Goal: Information Seeking & Learning: Learn about a topic

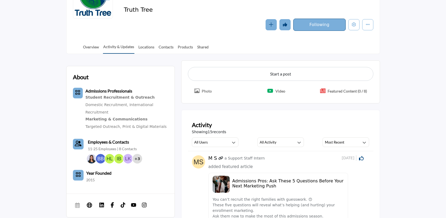
scroll to position [177, 0]
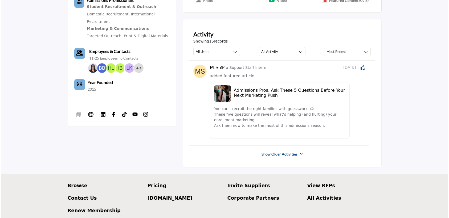
scroll to position [46, 0]
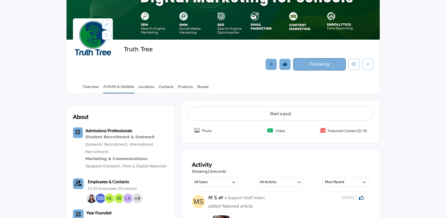
click at [356, 72] on div "Truth Tree Follow Following Message Recommended Add to My Suppliers Phone Number" at bounding box center [223, 58] width 313 height 37
click at [355, 60] on button "Edit company" at bounding box center [353, 64] width 11 height 11
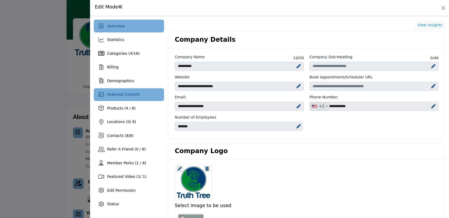
click at [113, 94] on span "Featured Content" at bounding box center [123, 94] width 32 height 4
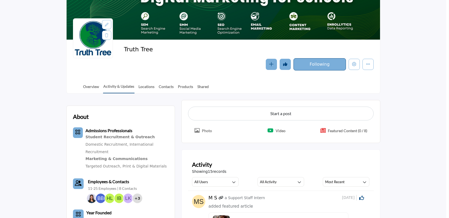
click at [57, 104] on div at bounding box center [224, 109] width 449 height 218
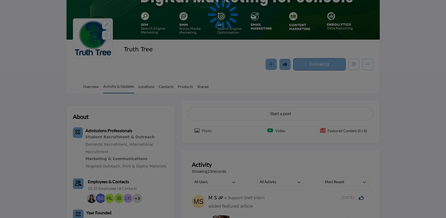
scroll to position [183, 0]
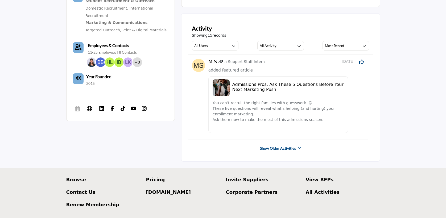
click at [290, 147] on link "Show Older Activities" at bounding box center [278, 148] width 36 height 5
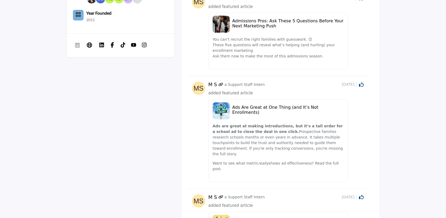
scroll to position [263, 0]
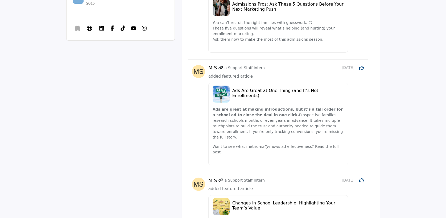
click at [227, 122] on p "Ads are great at making introductions, but it’s a tall order for a school ad to…" at bounding box center [278, 124] width 131 height 34
click at [231, 89] on div "Ads Are Great at One Thing (and It’s Not Enrollments)" at bounding box center [278, 94] width 131 height 17
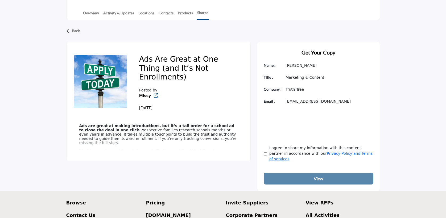
scroll to position [119, 0]
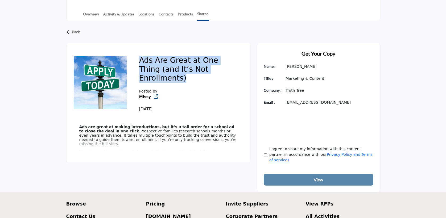
drag, startPoint x: 226, startPoint y: 73, endPoint x: 130, endPoint y: 61, distance: 97.0
click at [130, 61] on div "Ads Are Great at One Thing (and It’s Not Enrollments) Posted by Missy 65 days a…" at bounding box center [158, 83] width 171 height 69
copy div "Ads Are Great at One Thing (and It’s Not Enrollments)"
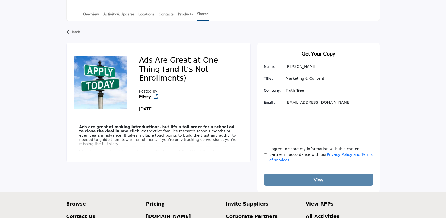
click at [192, 129] on p "Ads are great at making introductions, but it’s a tall order for a school ad to…" at bounding box center [158, 135] width 158 height 21
click at [188, 150] on p "Want to see what metric really shows ad effectiveness? Read the full post." at bounding box center [158, 152] width 158 height 4
drag, startPoint x: 211, startPoint y: 148, endPoint x: 187, endPoint y: 145, distance: 24.5
click at [187, 145] on div "Ads are great at making introductions, but it’s a tall order for a school ad to…" at bounding box center [158, 137] width 171 height 39
click at [209, 150] on p "Want to see what metric really shows ad effectiveness? Read the full post." at bounding box center [158, 152] width 158 height 4
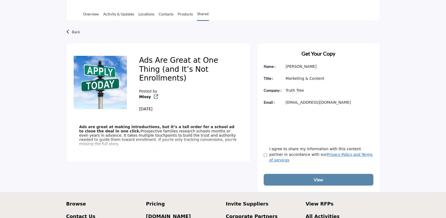
drag, startPoint x: 214, startPoint y: 145, endPoint x: 74, endPoint y: 119, distance: 142.2
click at [74, 119] on div "Ads are great at making introductions, but it’s a tall order for a school ad to…" at bounding box center [158, 137] width 171 height 39
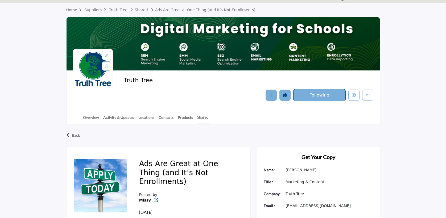
scroll to position [0, 0]
